Goal: Information Seeking & Learning: Learn about a topic

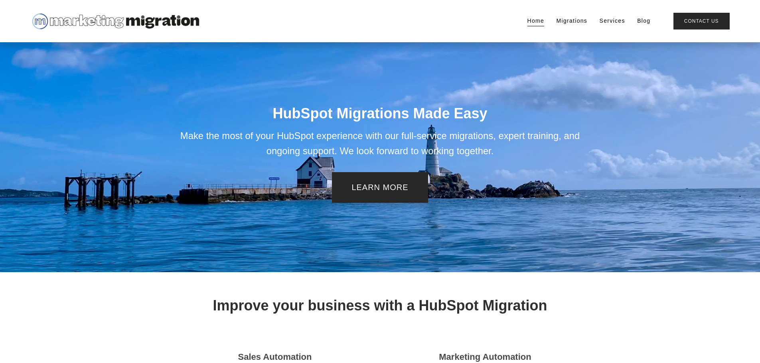
click at [615, 23] on link "Services" at bounding box center [612, 21] width 26 height 11
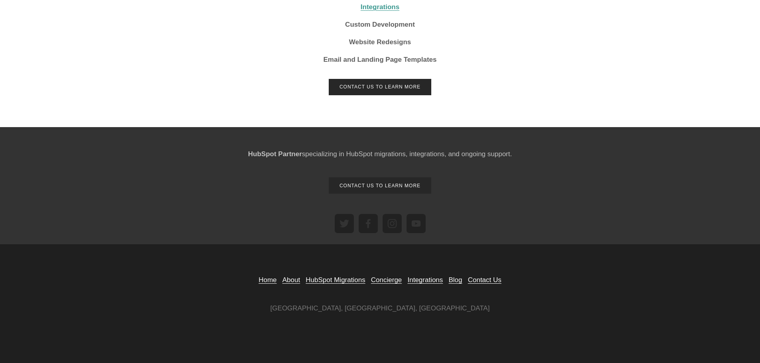
scroll to position [502, 0]
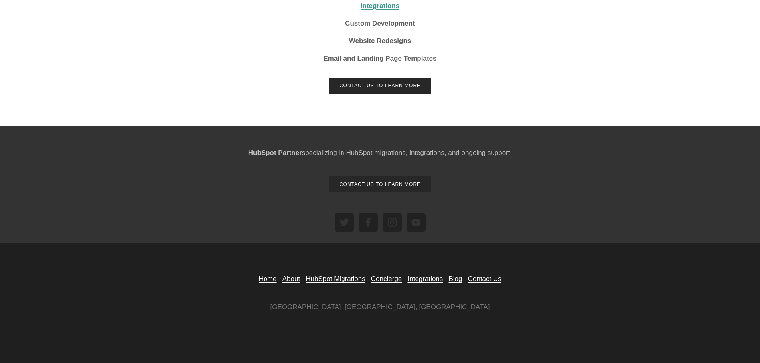
click at [113, 303] on div "Home About HubSpot Migrations Concierge Integrations Blog Contact Us Boston, MA…" at bounding box center [380, 293] width 760 height 39
click at [287, 278] on link "About" at bounding box center [291, 279] width 18 height 11
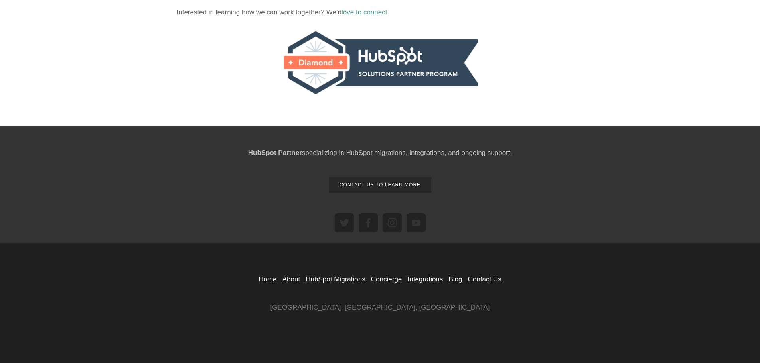
scroll to position [249, 0]
click at [391, 277] on link "Concierge" at bounding box center [386, 279] width 31 height 11
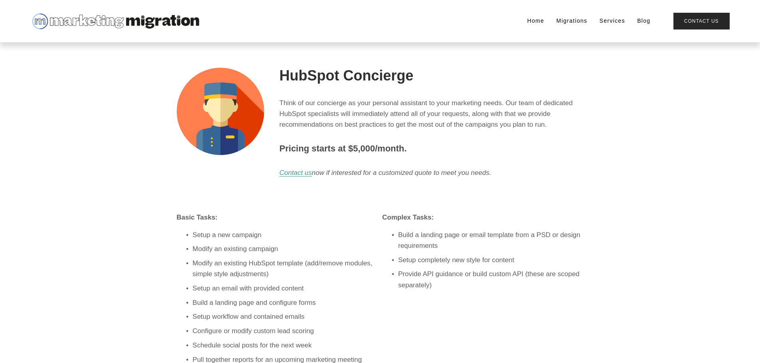
click at [605, 19] on link "Services" at bounding box center [612, 21] width 26 height 11
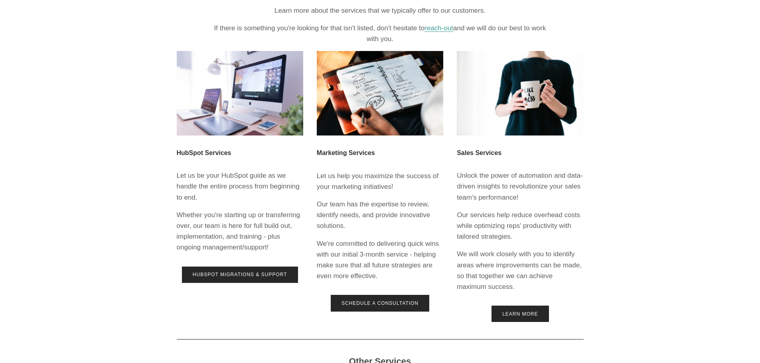
scroll to position [160, 0]
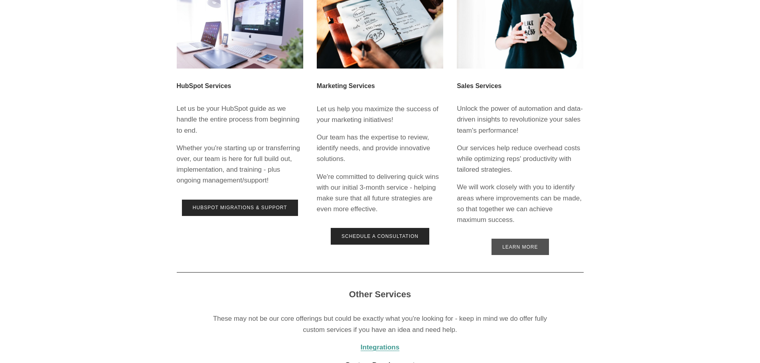
click at [514, 240] on link "Learn More" at bounding box center [519, 247] width 57 height 16
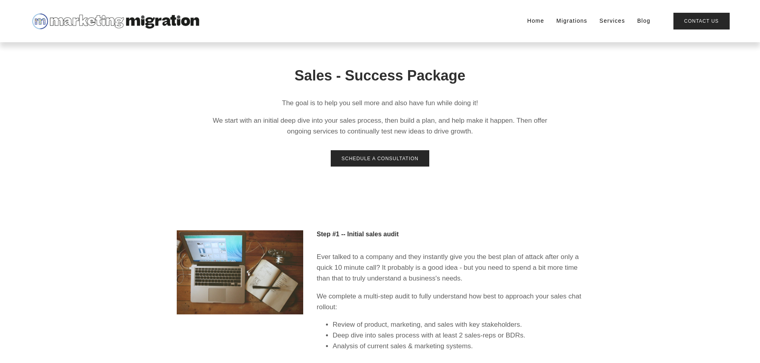
click at [570, 22] on link "Migrations" at bounding box center [571, 21] width 31 height 11
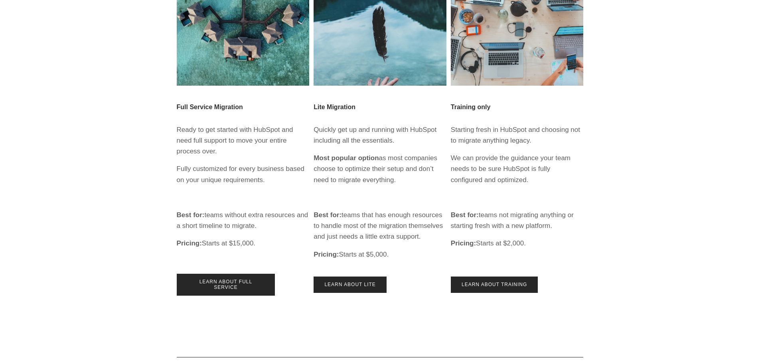
scroll to position [173, 0]
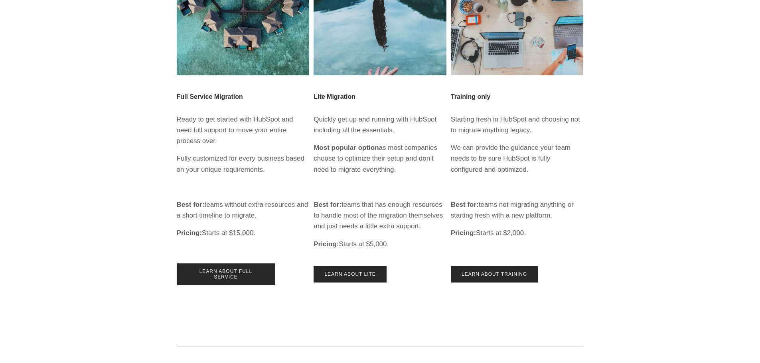
click at [124, 232] on div "HubSpot Migration Options Three choices to meet your unique needs and ensure su…" at bounding box center [380, 91] width 760 height 416
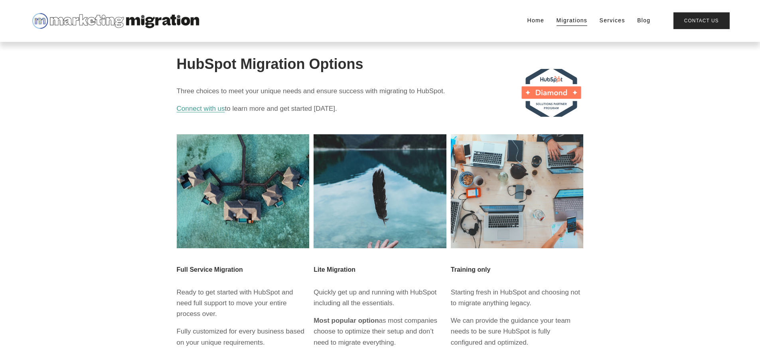
scroll to position [0, 0]
click at [532, 20] on link "Home" at bounding box center [535, 21] width 17 height 11
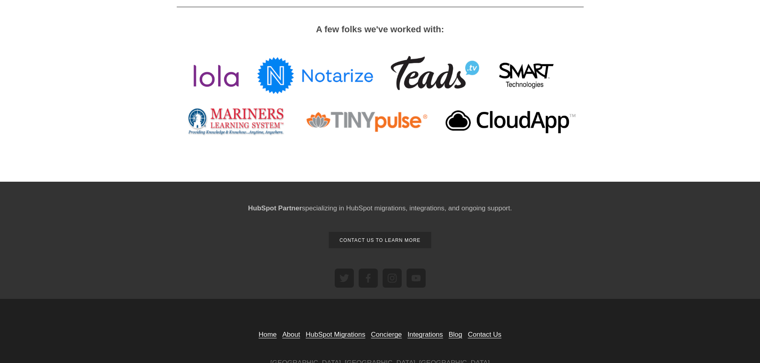
scroll to position [996, 0]
